Goal: Book appointment/travel/reservation

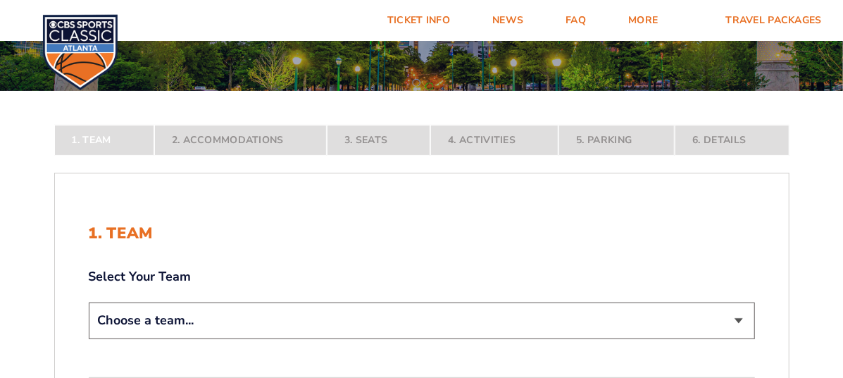
scroll to position [141, 0]
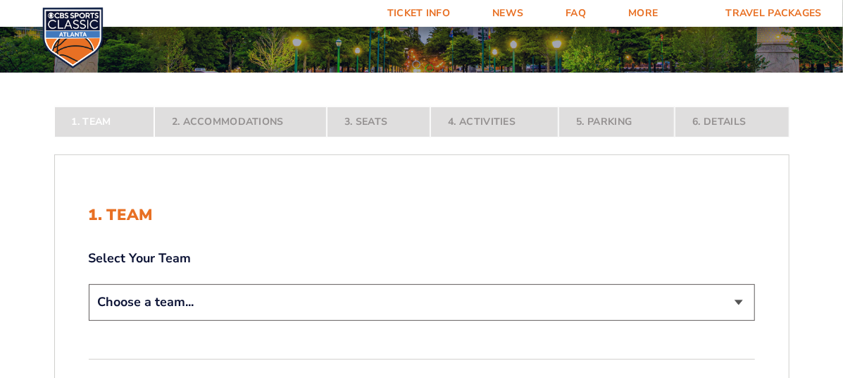
click at [738, 299] on select "Choose a team... [US_STATE] Wildcats [US_STATE] State Buckeyes [US_STATE] Tar H…" at bounding box center [422, 302] width 667 height 36
select select "12956"
click at [89, 320] on select "Choose a team... [US_STATE] Wildcats [US_STATE] State Buckeyes [US_STATE] Tar H…" at bounding box center [422, 302] width 667 height 36
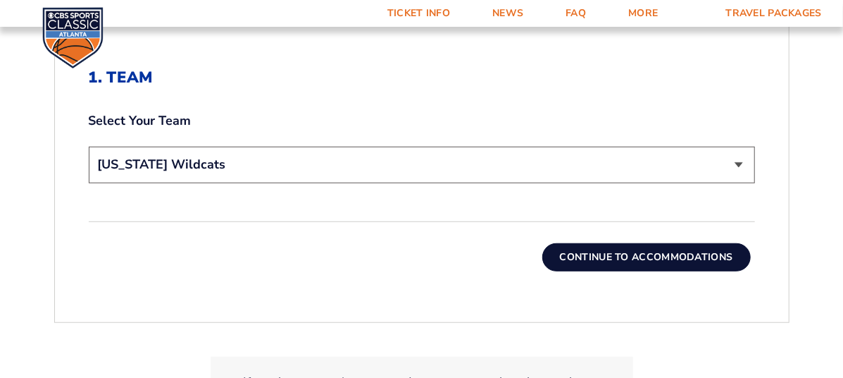
scroll to position [352, 0]
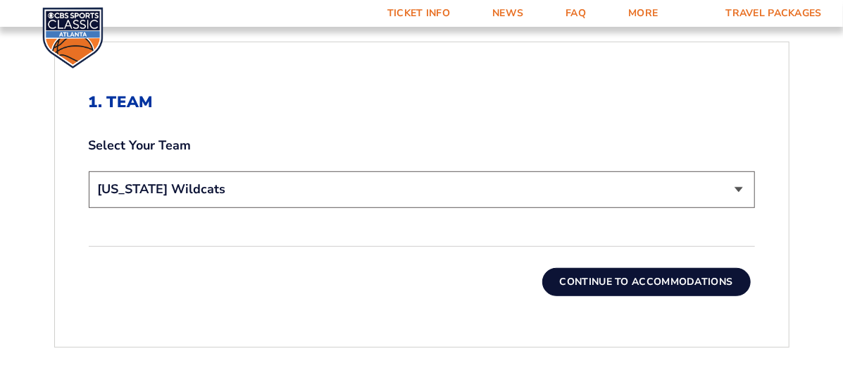
click at [656, 281] on button "Continue To Accommodations" at bounding box center [647, 282] width 209 height 28
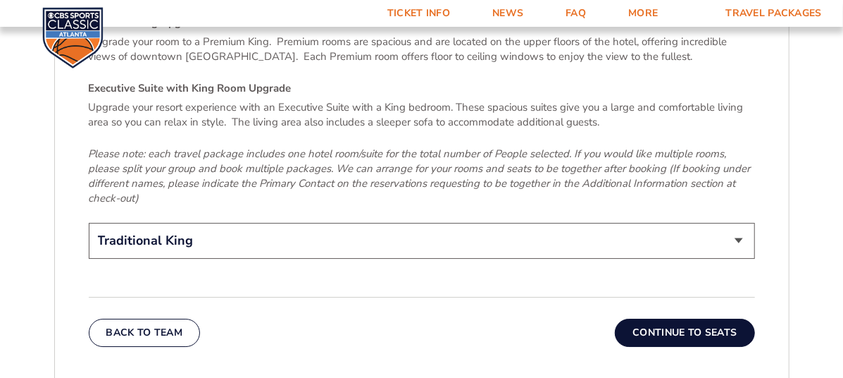
scroll to position [2221, 0]
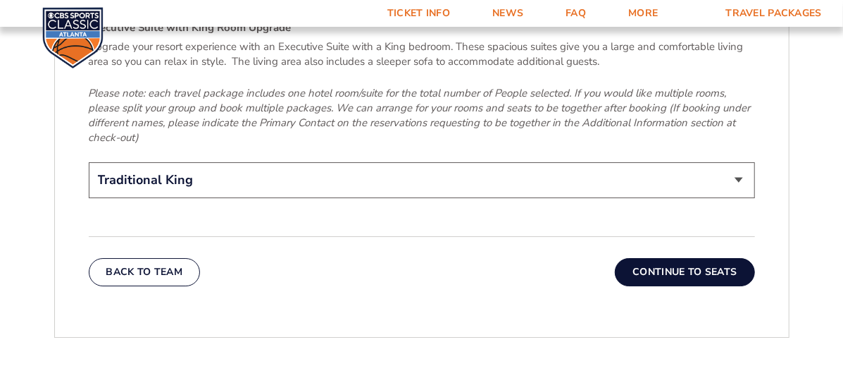
click at [672, 258] on button "Continue To Seats" at bounding box center [685, 272] width 140 height 28
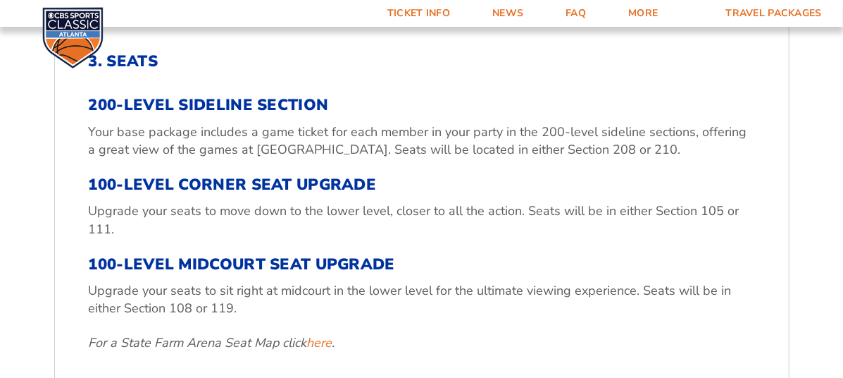
scroll to position [389, 0]
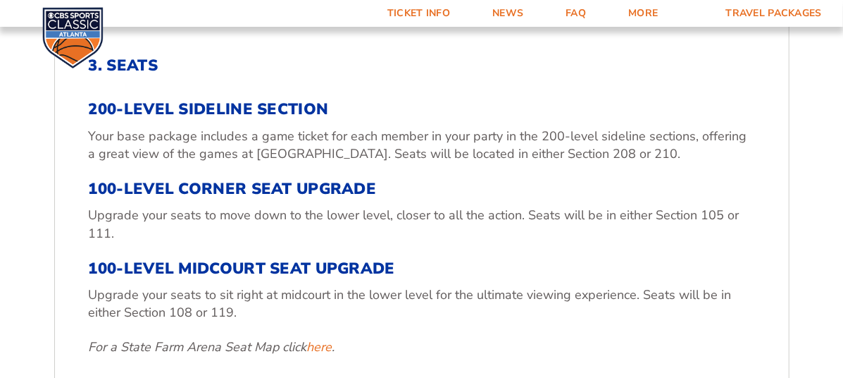
click at [189, 111] on h3 "200-Level Sideline Section" at bounding box center [422, 109] width 667 height 18
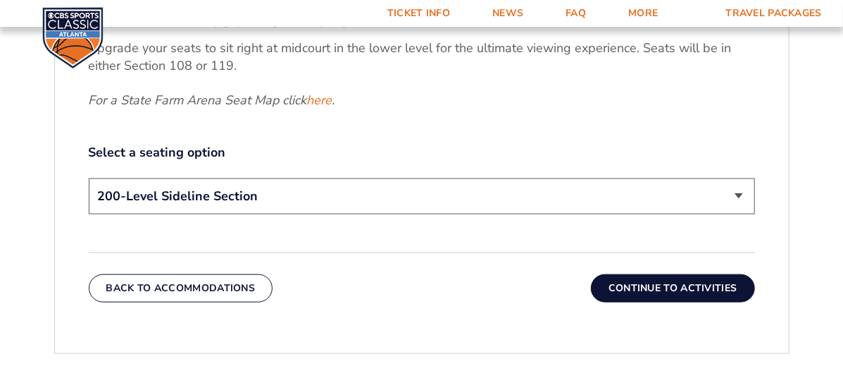
scroll to position [671, 0]
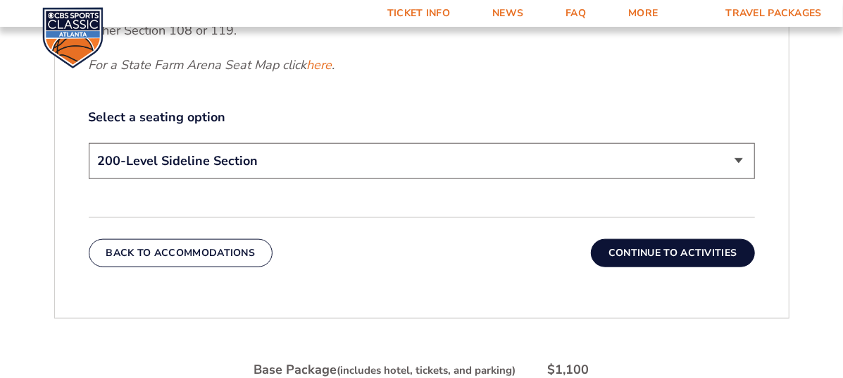
click at [678, 249] on button "Continue To Activities" at bounding box center [673, 253] width 164 height 28
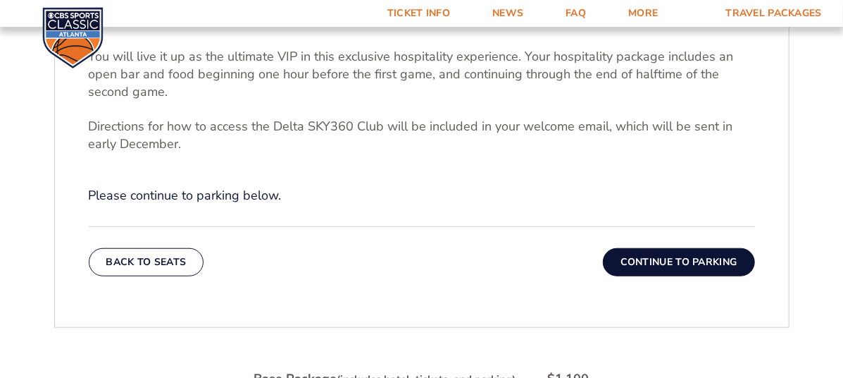
scroll to position [530, 0]
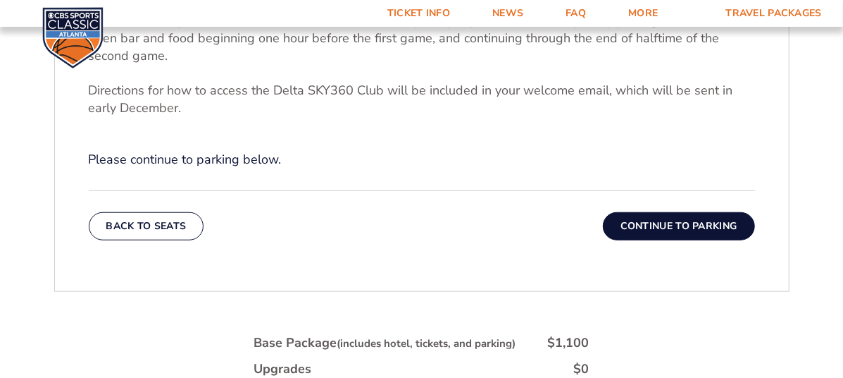
click at [671, 229] on button "Continue To Parking" at bounding box center [679, 226] width 152 height 28
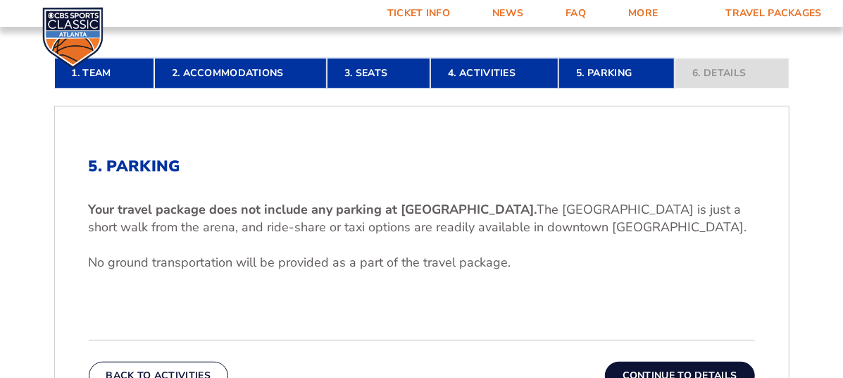
scroll to position [389, 0]
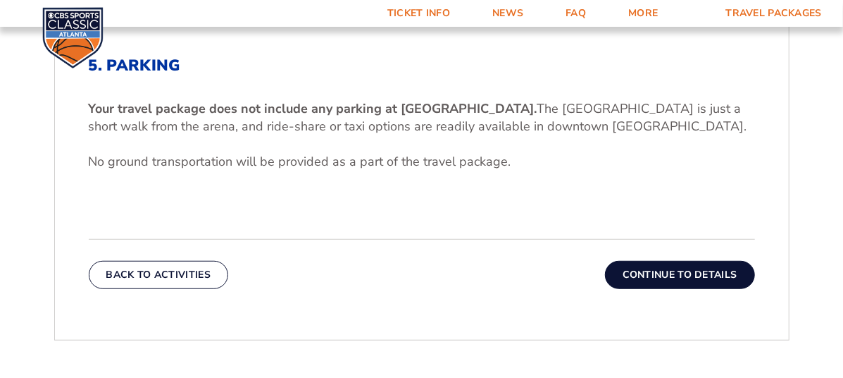
click at [684, 272] on button "Continue To Details" at bounding box center [680, 275] width 150 height 28
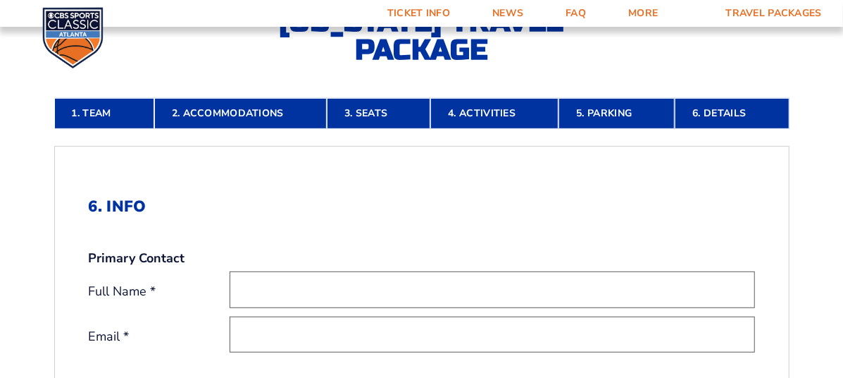
scroll to position [178, 0]
